Goal: Navigation & Orientation: Find specific page/section

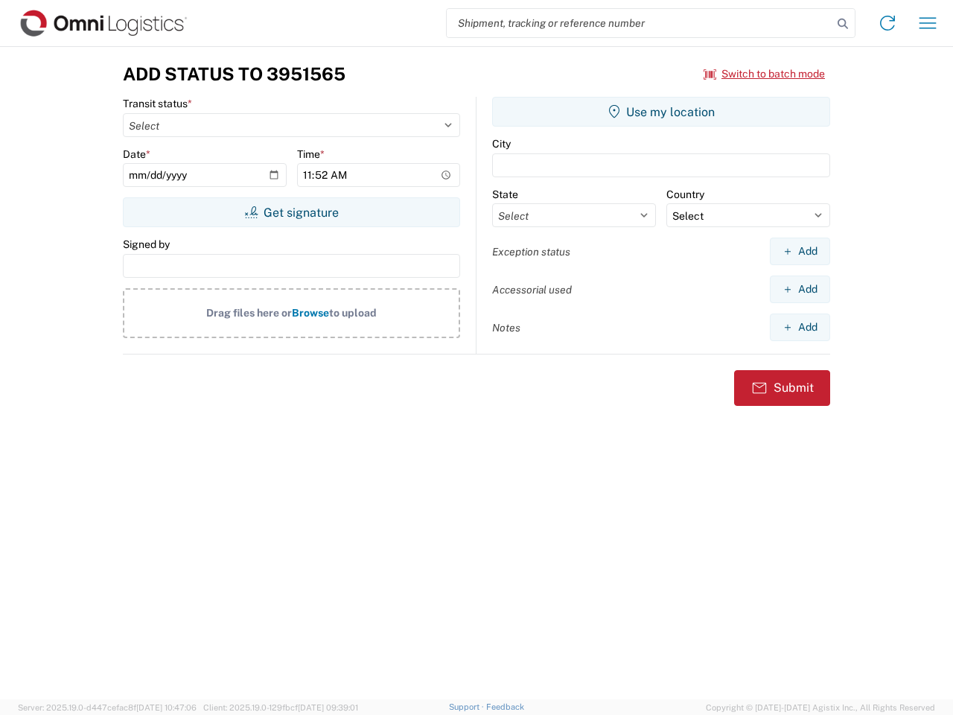
click at [639, 23] on input "search" at bounding box center [640, 23] width 386 height 28
click at [843, 24] on icon at bounding box center [842, 23] width 21 height 21
click at [887, 23] on icon at bounding box center [887, 23] width 24 height 24
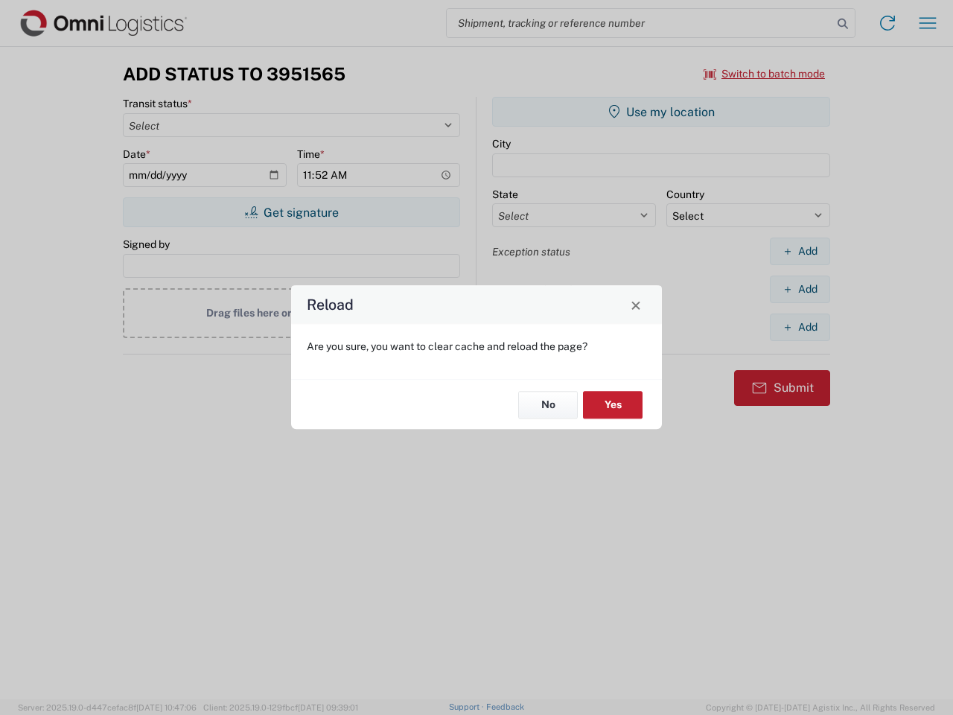
click at [764, 74] on div "Reload Are you sure, you want to clear cache and reload the page? No Yes" at bounding box center [476, 357] width 953 height 715
click at [291, 212] on div "Reload Are you sure, you want to clear cache and reload the page? No Yes" at bounding box center [476, 357] width 953 height 715
click at [661, 112] on div "Reload Are you sure, you want to clear cache and reload the page? No Yes" at bounding box center [476, 357] width 953 height 715
click at [799, 251] on div "Reload Are you sure, you want to clear cache and reload the page? No Yes" at bounding box center [476, 357] width 953 height 715
click at [799, 289] on div "Reload Are you sure, you want to clear cache and reload the page? No Yes" at bounding box center [476, 357] width 953 height 715
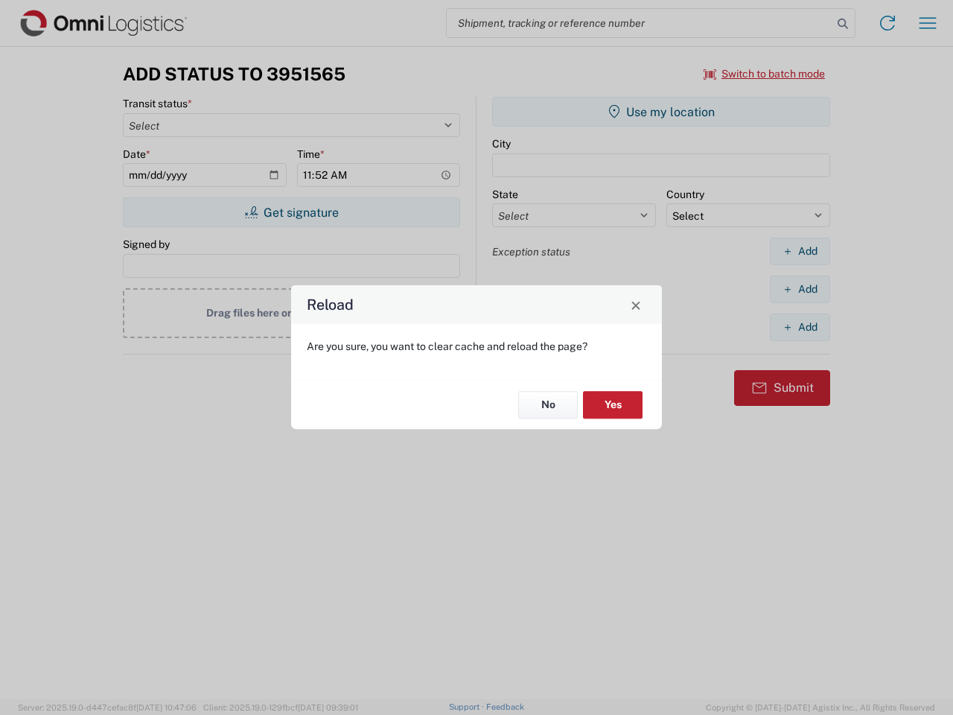
click at [799, 327] on div "Reload Are you sure, you want to clear cache and reload the page? No Yes" at bounding box center [476, 357] width 953 height 715
